Goal: Task Accomplishment & Management: Use online tool/utility

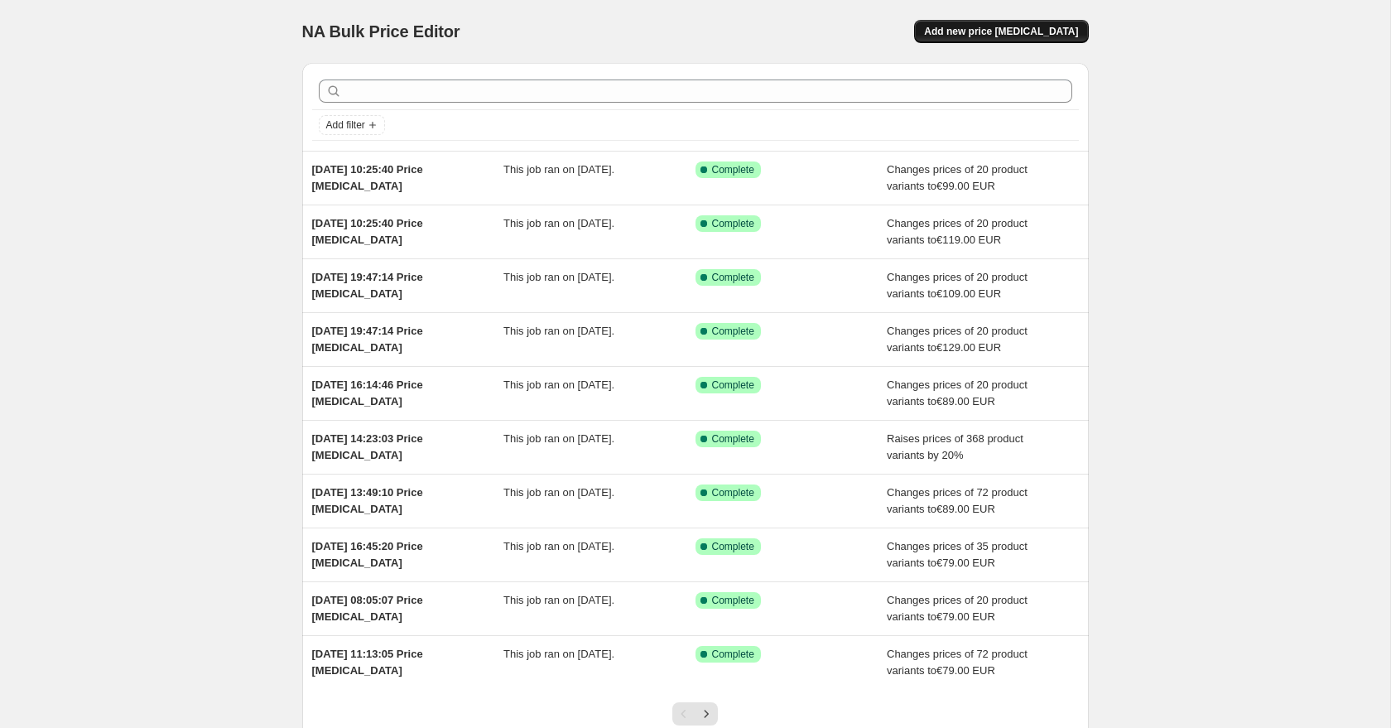
click at [1013, 34] on span "Add new price [MEDICAL_DATA]" at bounding box center [1001, 31] width 154 height 13
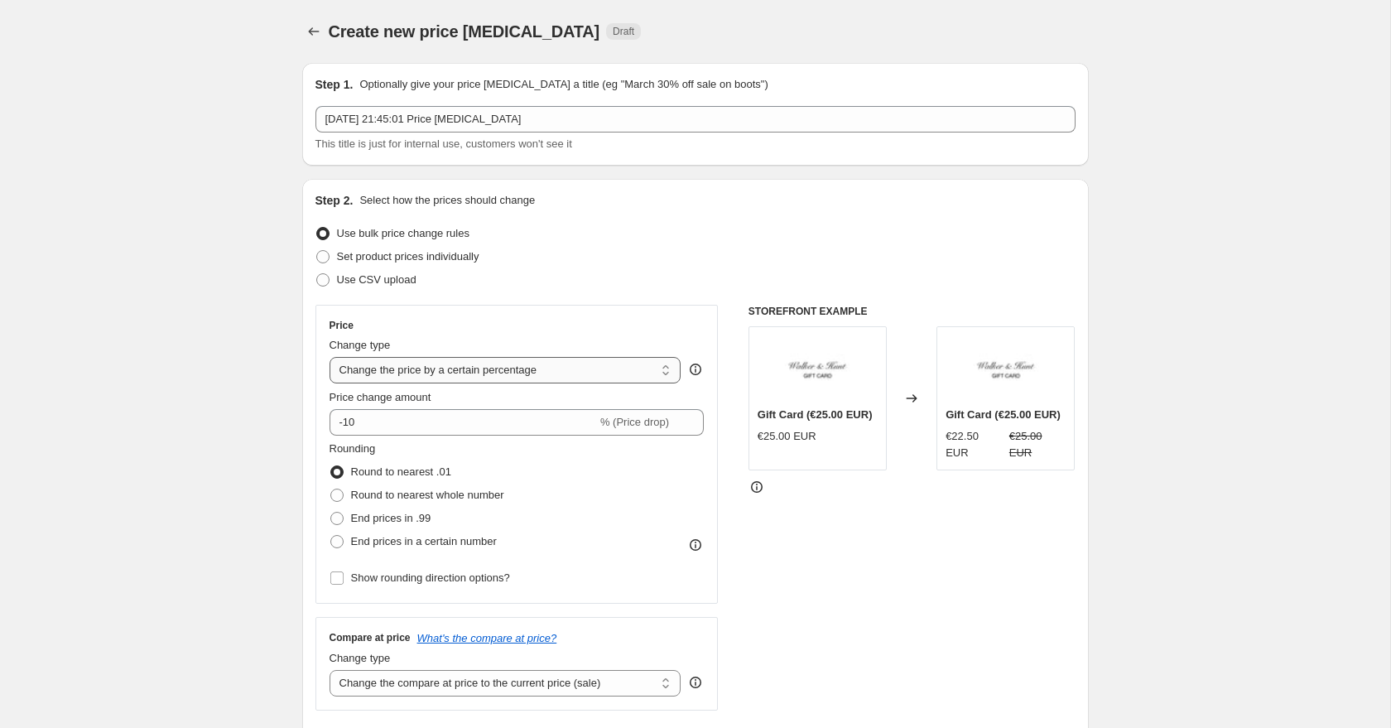
click at [367, 368] on select "Change the price to a certain amount Change the price by a certain amount Chang…" at bounding box center [506, 370] width 352 height 26
select select "to"
click at [330, 357] on select "Change the price to a certain amount Change the price by a certain amount Chang…" at bounding box center [506, 370] width 352 height 26
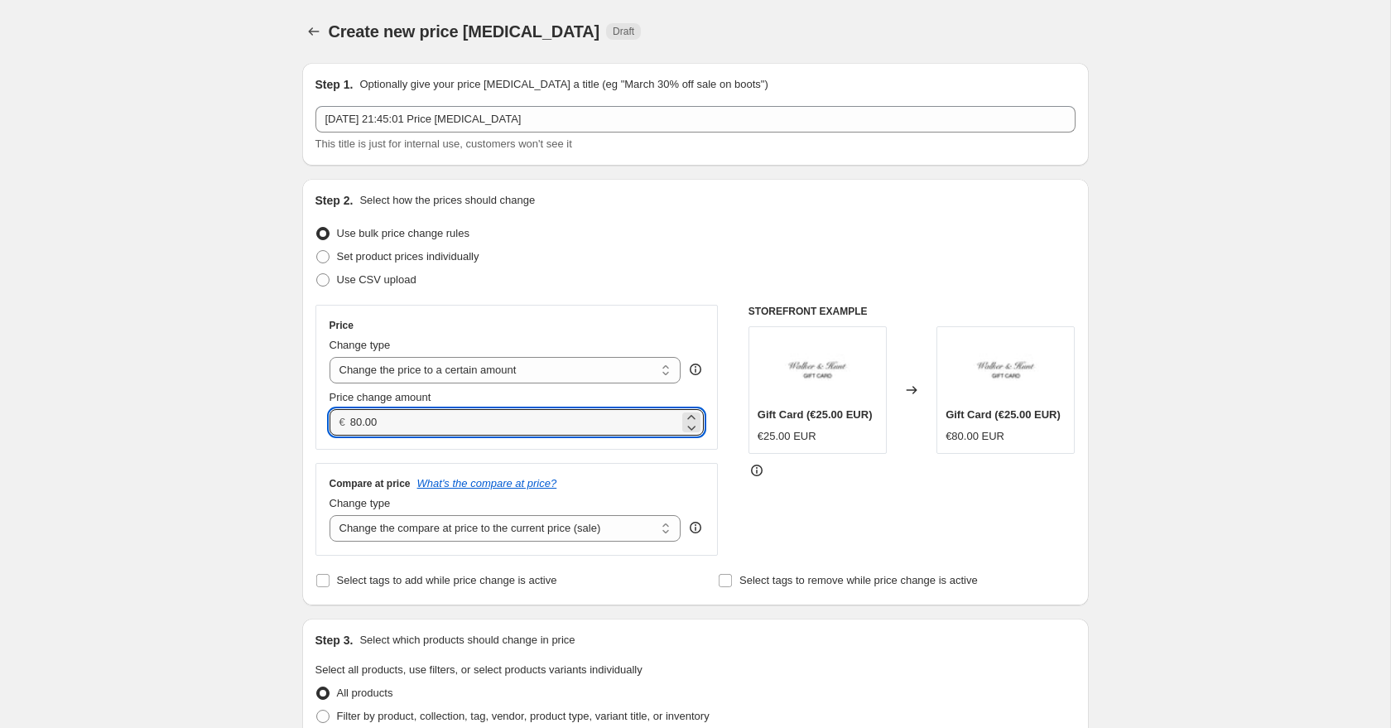
drag, startPoint x: 387, startPoint y: 423, endPoint x: 340, endPoint y: 414, distance: 48.1
click at [343, 414] on div "€ 80.00" at bounding box center [517, 422] width 375 height 26
type input "109.00"
click at [378, 521] on select "Change the compare at price to the current price (sale) Change the compare at p…" at bounding box center [506, 528] width 352 height 26
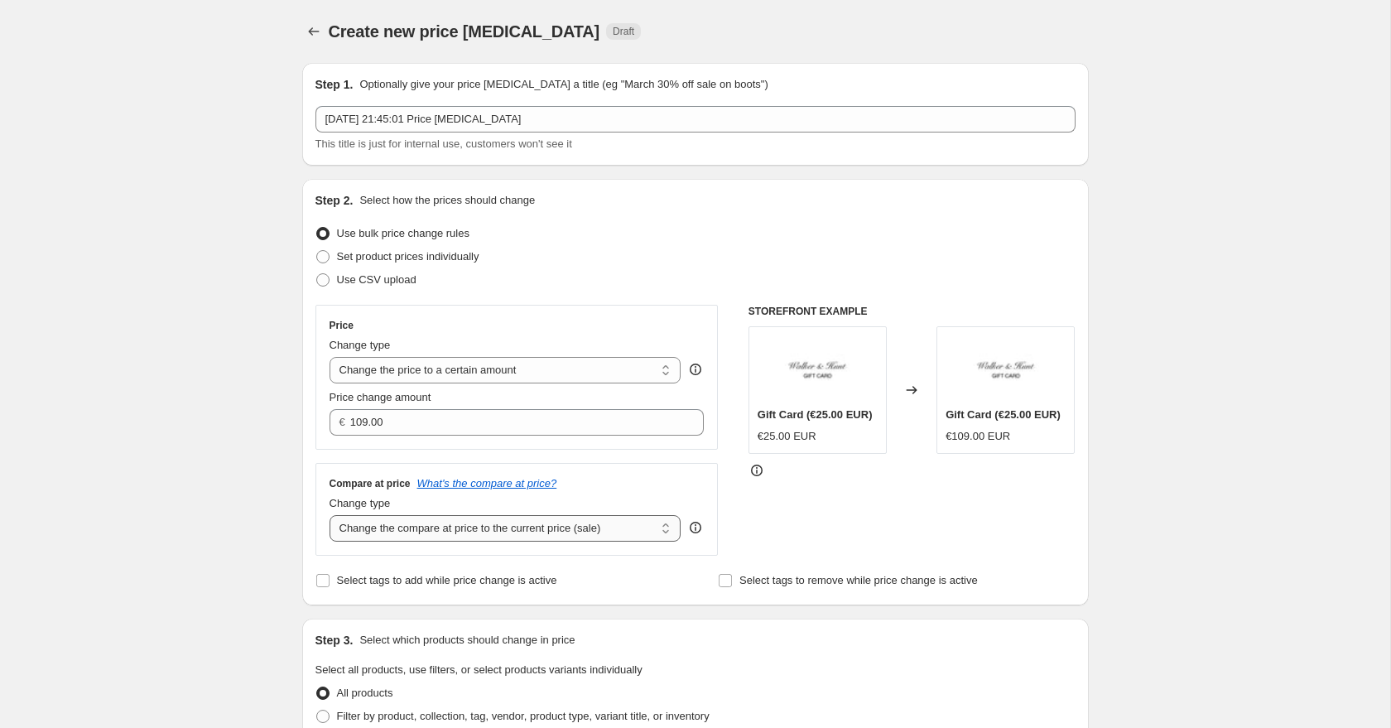
select select "to"
click at [330, 515] on select "Change the compare at price to the current price (sale) Change the compare at p…" at bounding box center [506, 528] width 352 height 26
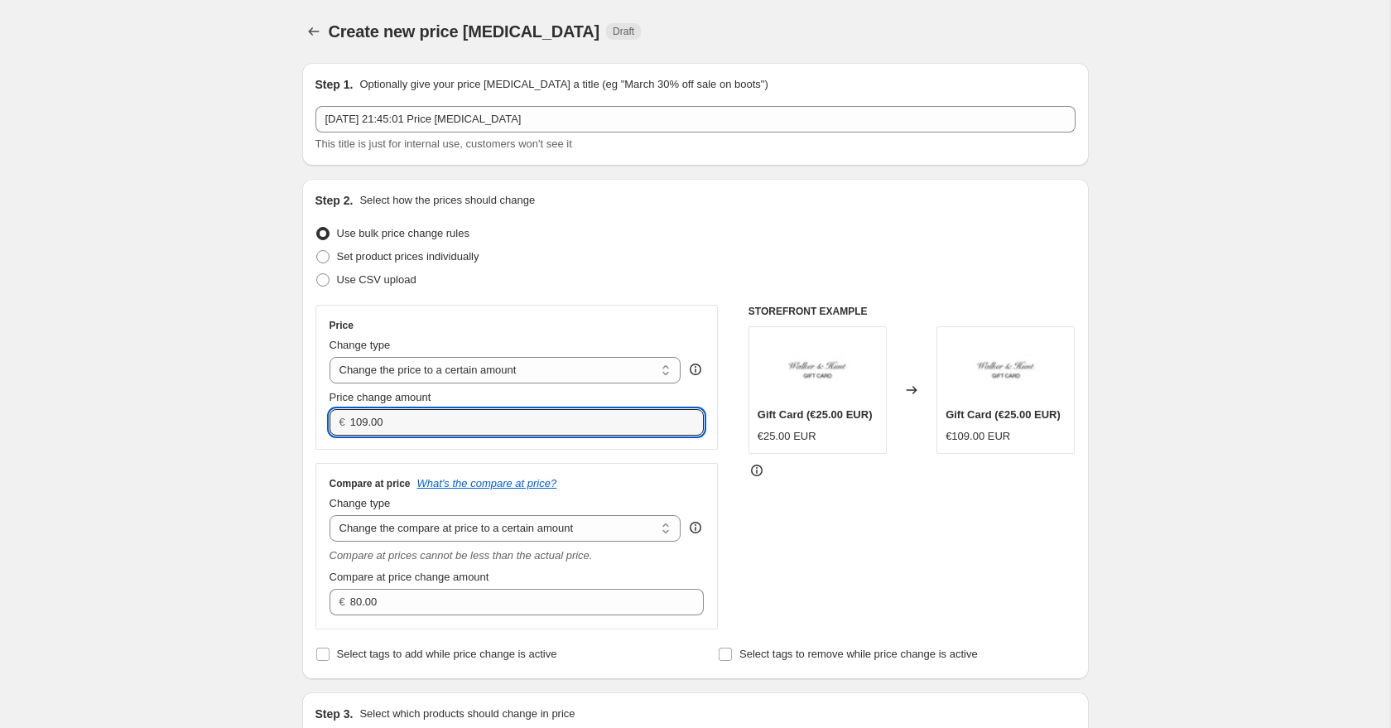
drag, startPoint x: 396, startPoint y: 425, endPoint x: 322, endPoint y: 410, distance: 75.2
click at [324, 411] on div "Price Change type Change the price to a certain amount Change the price by a ce…" at bounding box center [516, 377] width 403 height 145
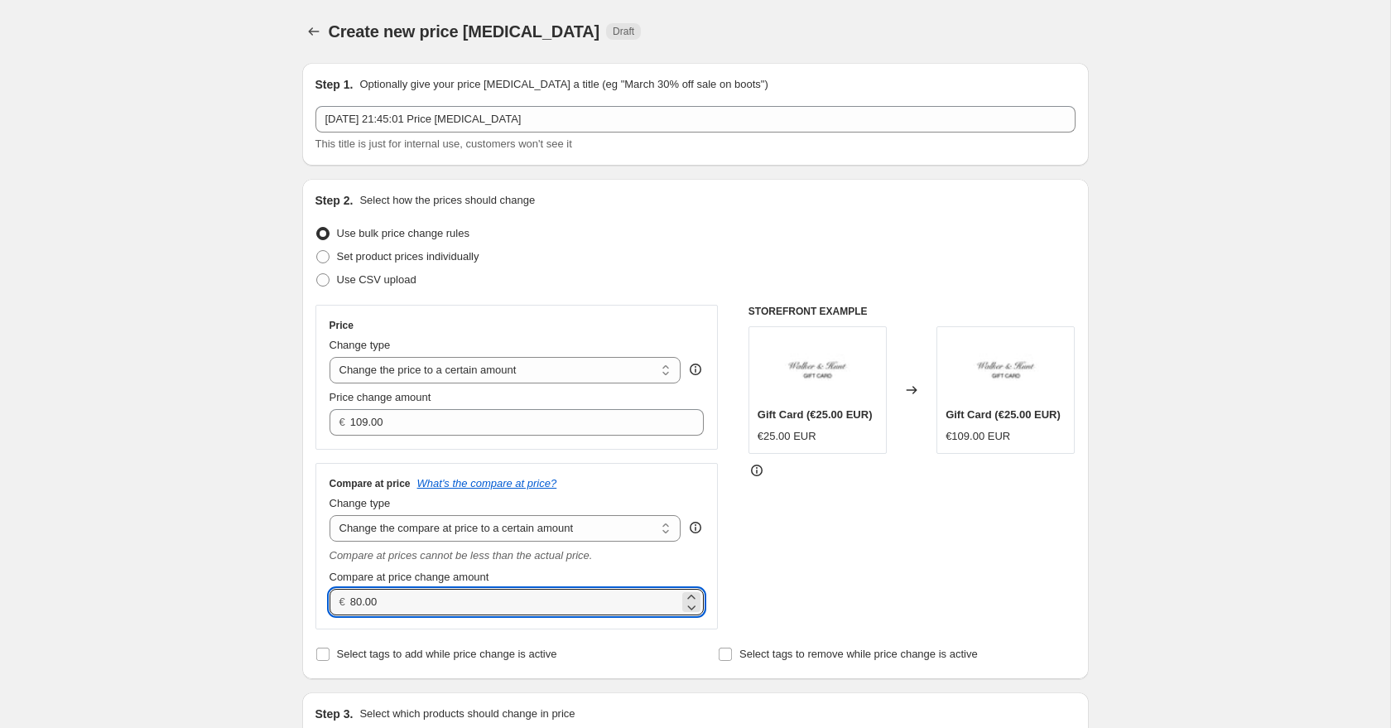
drag, startPoint x: 403, startPoint y: 608, endPoint x: 330, endPoint y: 589, distance: 75.3
click at [330, 589] on div "€ 80.00" at bounding box center [517, 602] width 375 height 26
paste input "109"
type input "109.00"
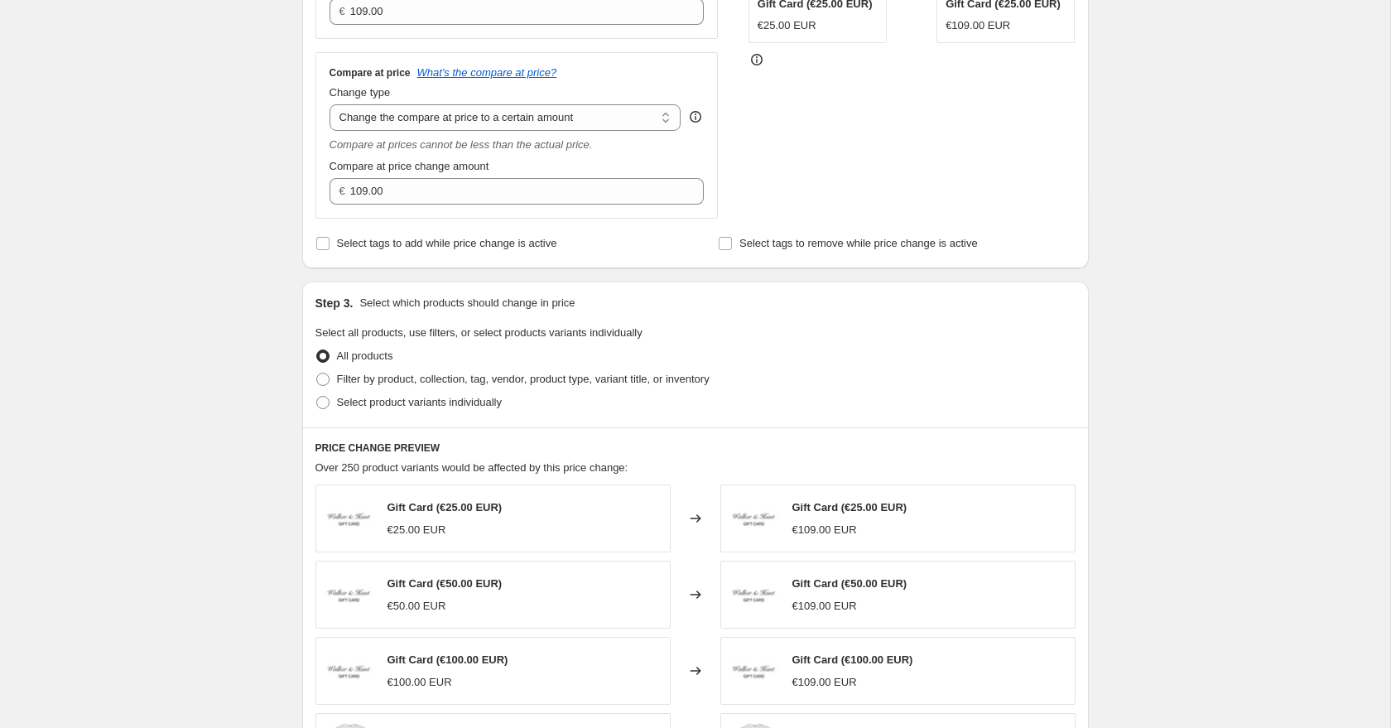
scroll to position [448, 0]
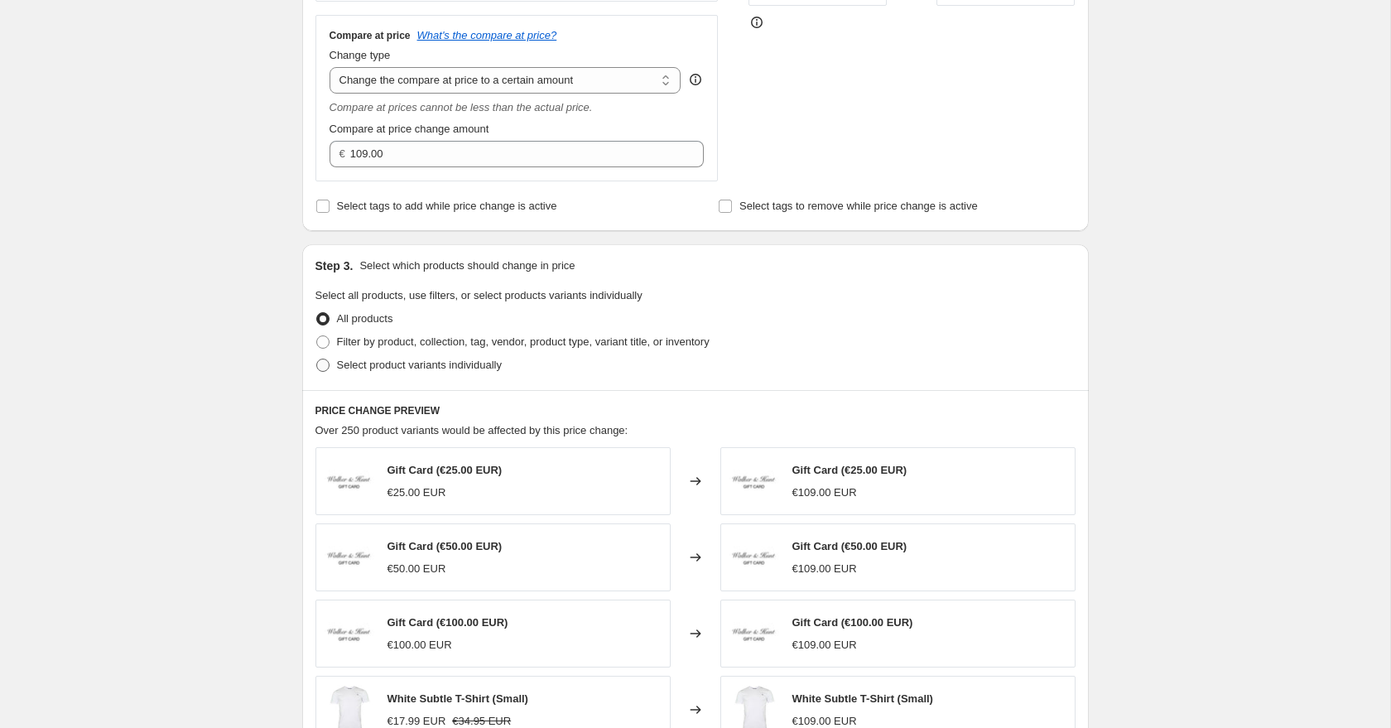
click at [322, 369] on span at bounding box center [322, 364] width 13 height 13
click at [317, 359] on input "Select product variants individually" at bounding box center [316, 358] width 1 height 1
radio input "true"
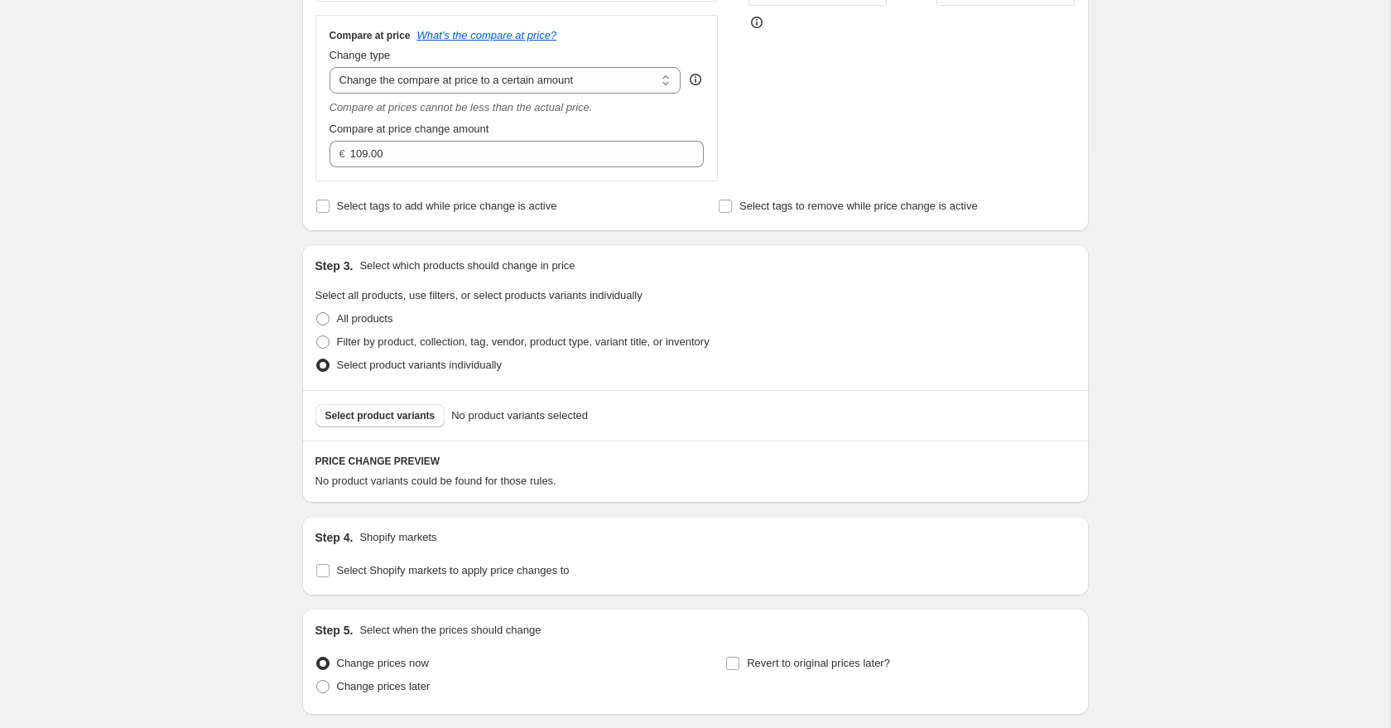
click at [359, 420] on span "Select product variants" at bounding box center [380, 415] width 110 height 13
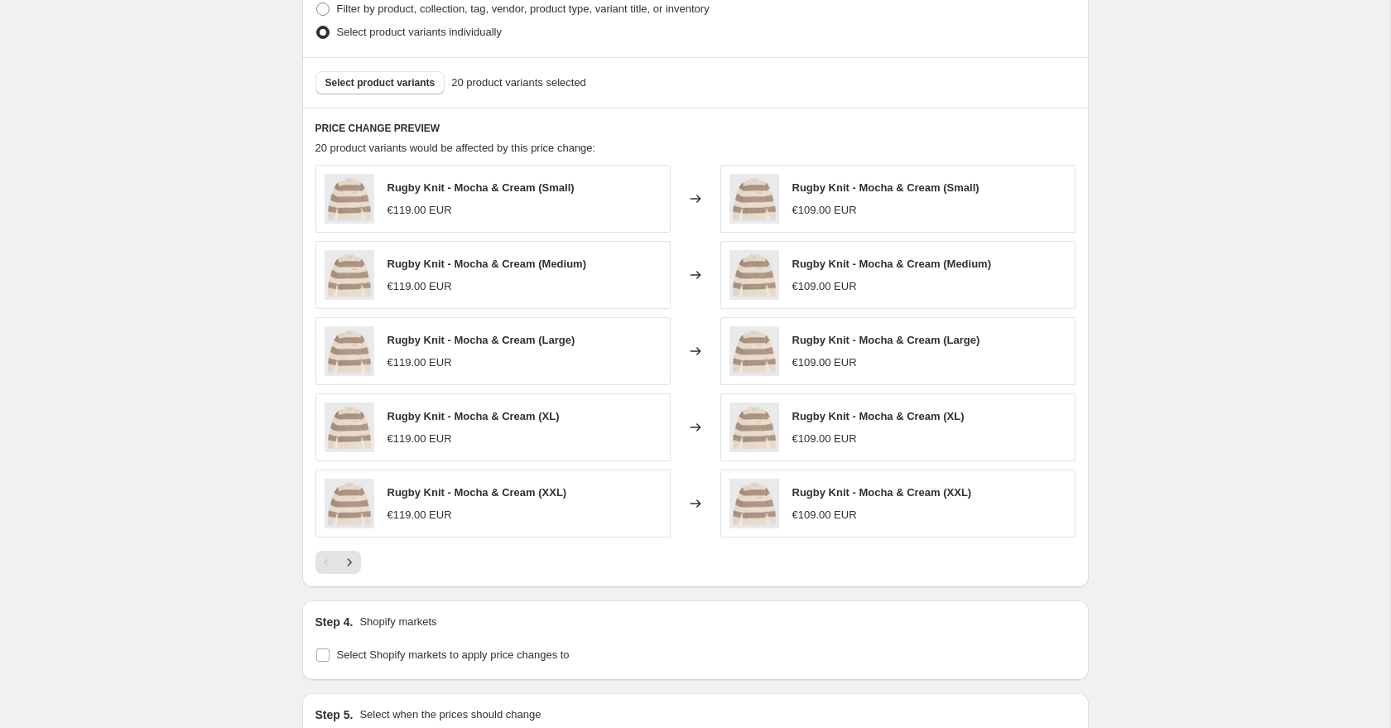
scroll to position [786, 0]
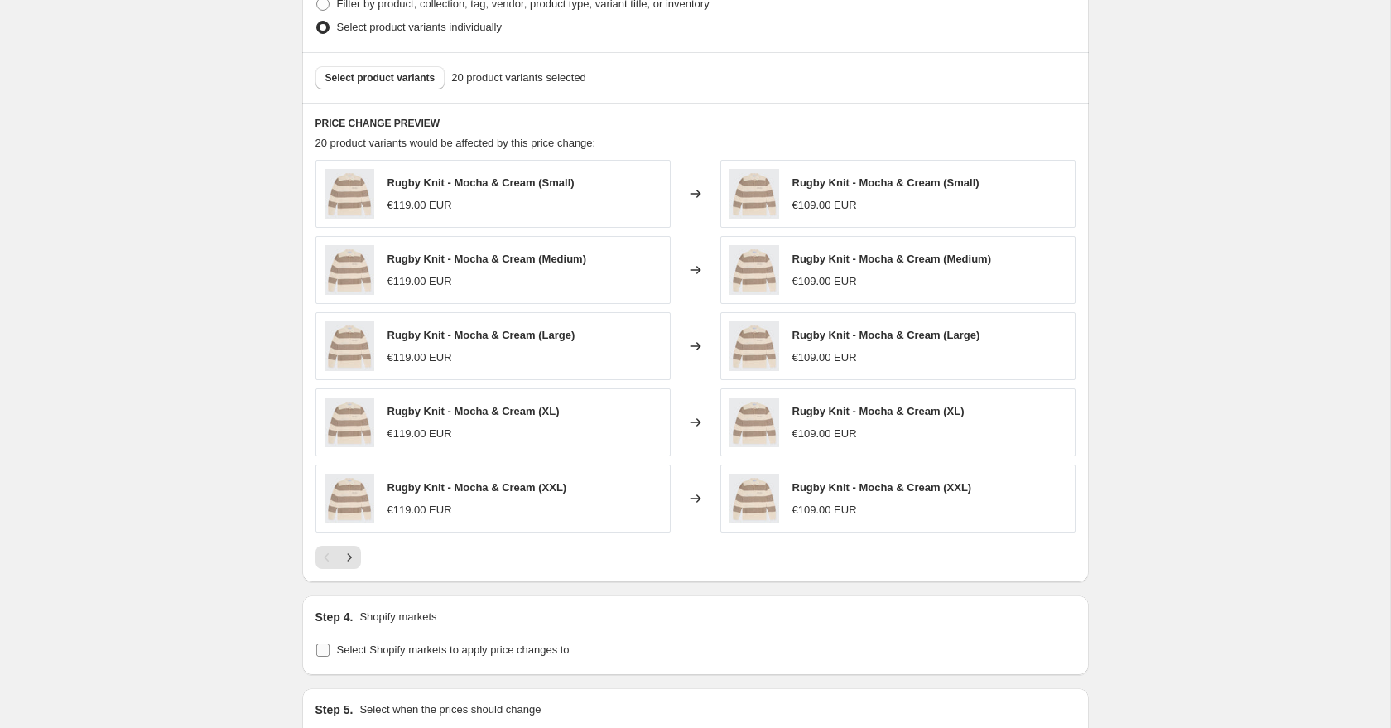
click at [330, 646] on label "Select Shopify markets to apply price changes to" at bounding box center [442, 649] width 254 height 23
click at [330, 646] on input "Select Shopify markets to apply price changes to" at bounding box center [322, 649] width 13 height 13
checkbox input "true"
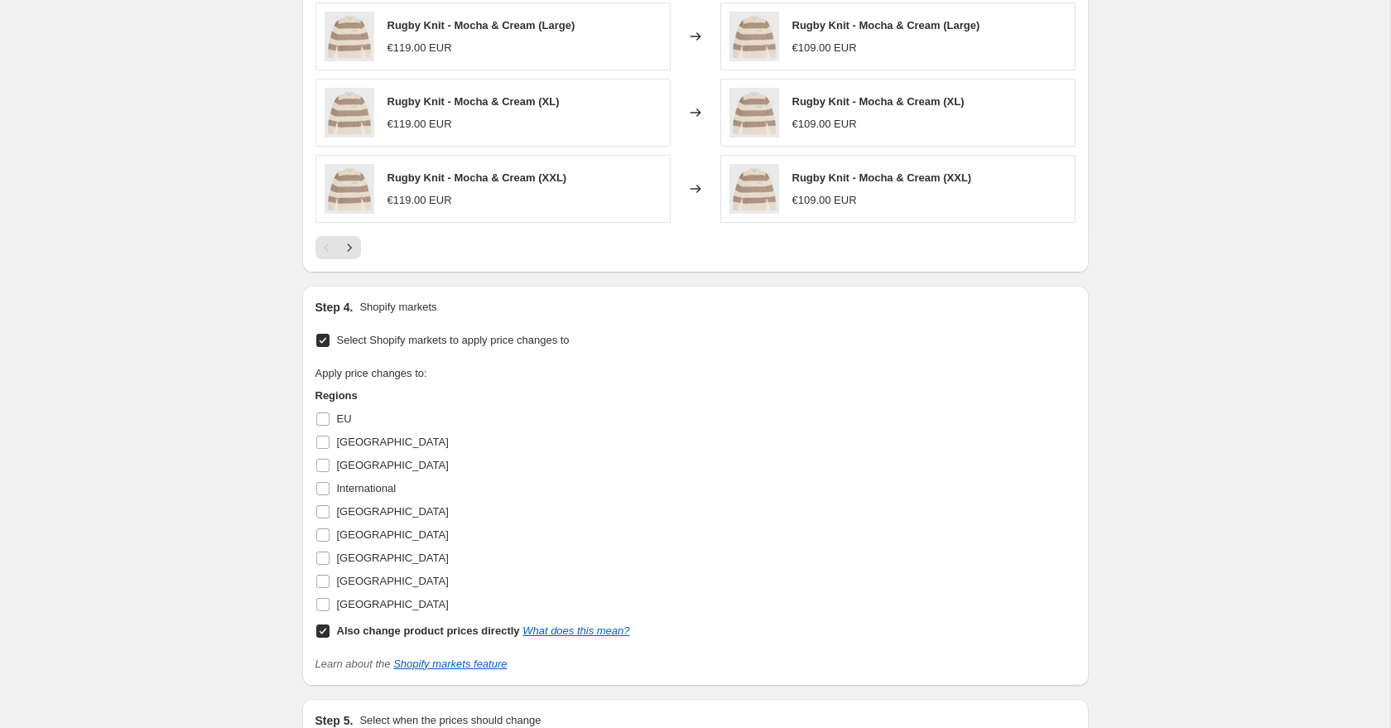
scroll to position [1121, 0]
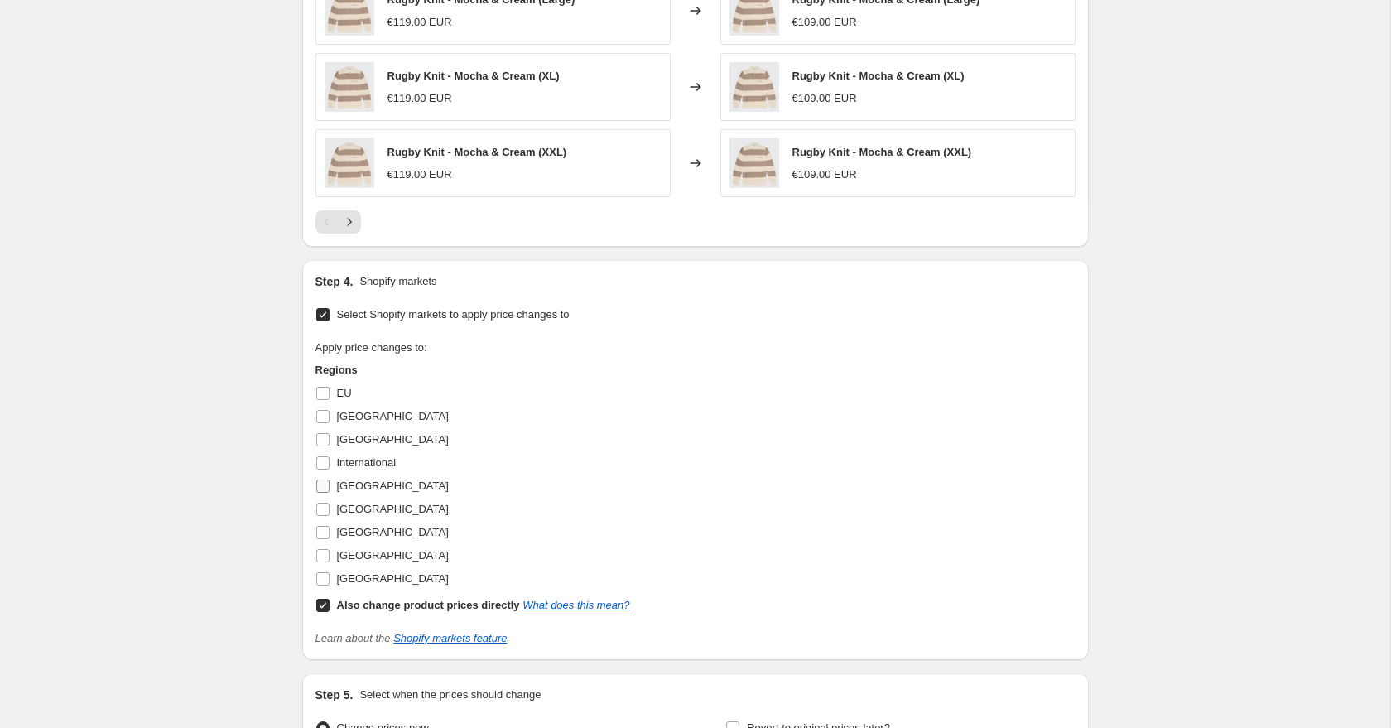
click at [326, 477] on label "[GEOGRAPHIC_DATA]" at bounding box center [381, 485] width 133 height 23
click at [326, 479] on input "[GEOGRAPHIC_DATA]" at bounding box center [322, 485] width 13 height 13
checkbox input "true"
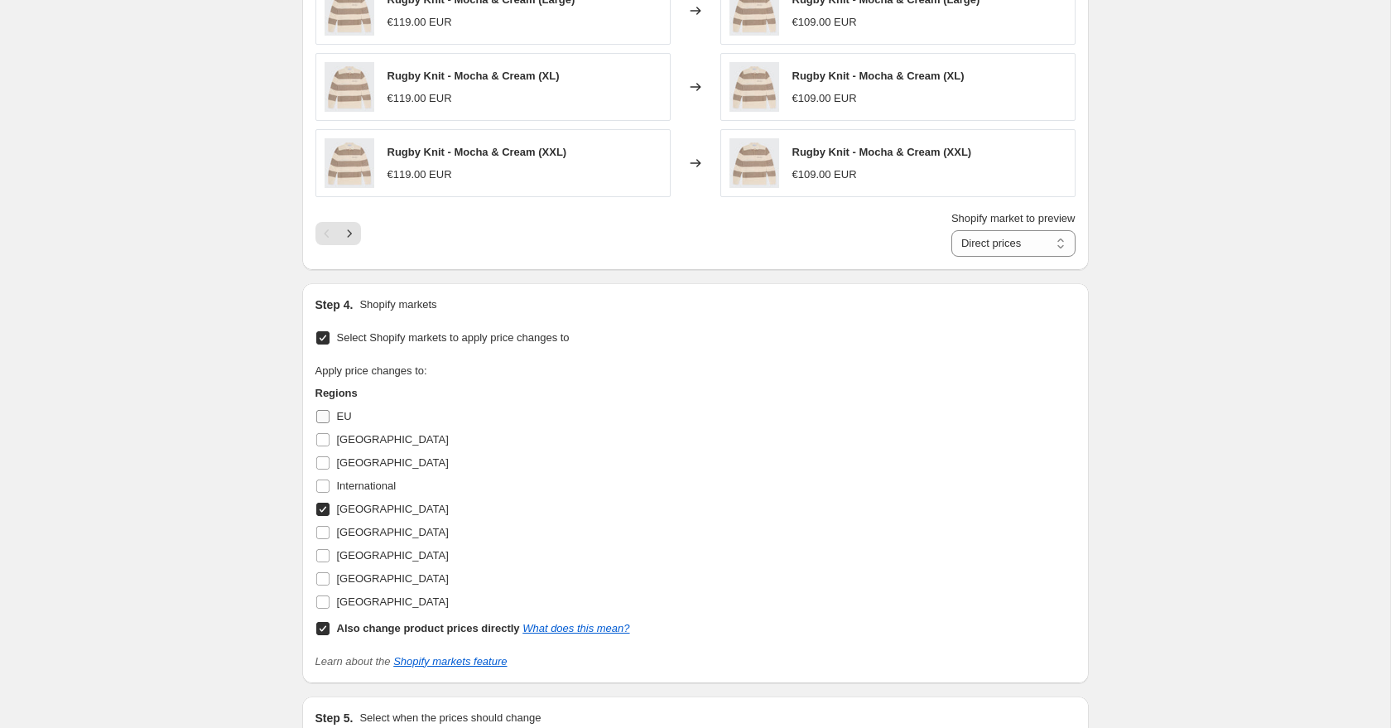
click at [321, 417] on input "EU" at bounding box center [322, 416] width 13 height 13
checkbox input "true"
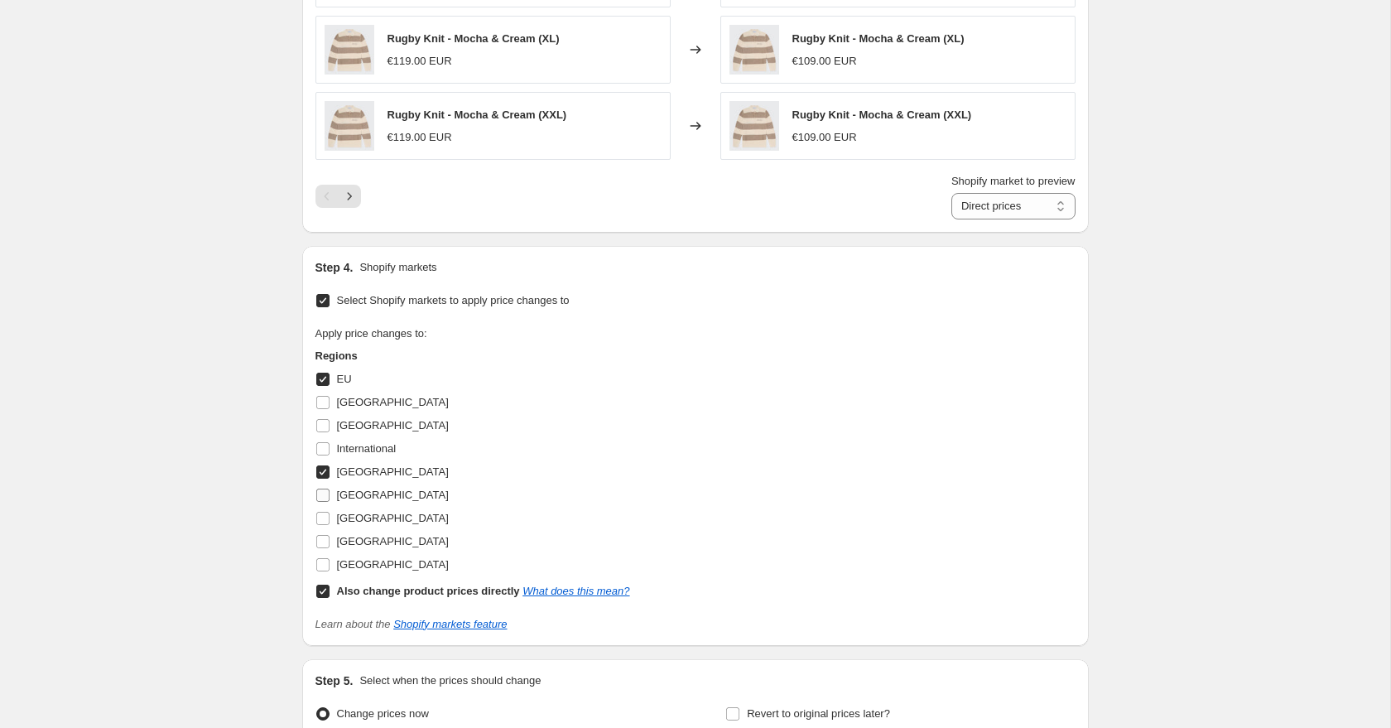
click at [324, 493] on input "[GEOGRAPHIC_DATA]" at bounding box center [322, 494] width 13 height 13
checkbox input "true"
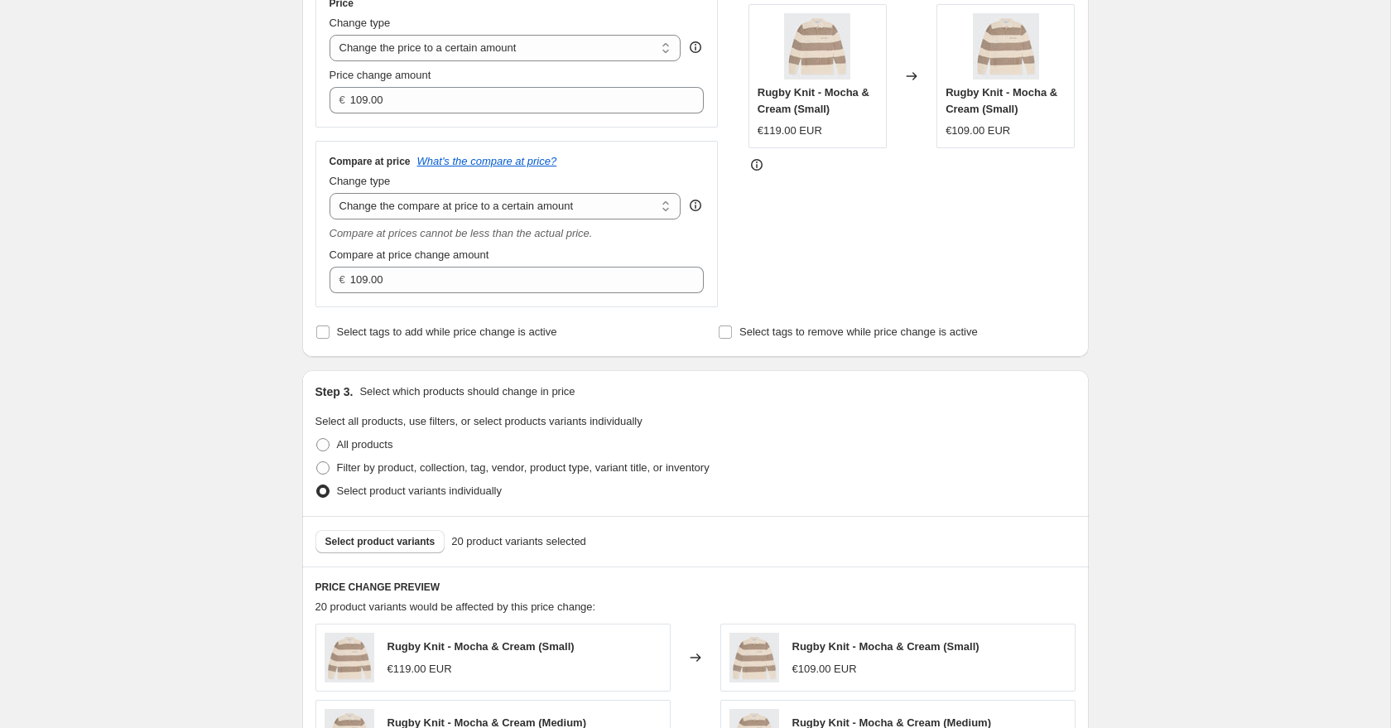
scroll to position [0, 0]
